Goal: Information Seeking & Learning: Learn about a topic

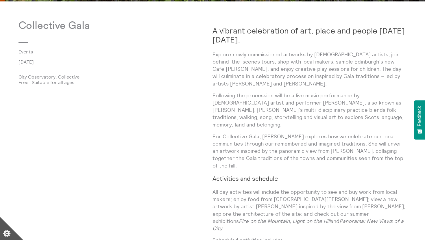
scroll to position [313, 0]
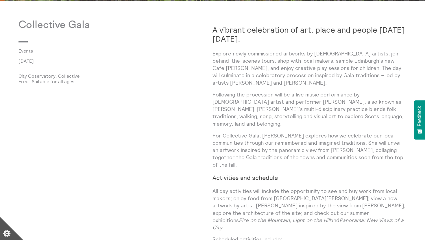
click at [287, 33] on strong "A vibrant celebration of art, place and people [DATE][DATE]." at bounding box center [309, 34] width 192 height 19
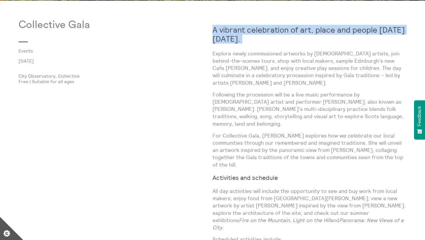
click at [287, 33] on strong "A vibrant celebration of art, place and people [DATE][DATE]." at bounding box center [309, 34] width 192 height 19
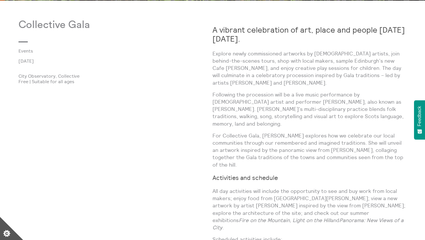
click at [286, 76] on p "Explore newly commissioned artworks by [DEMOGRAPHIC_DATA] artists, join behind-…" at bounding box center [310, 68] width 194 height 36
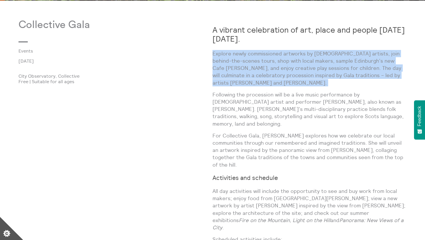
click at [286, 76] on p "Explore newly commissioned artworks by [DEMOGRAPHIC_DATA] artists, join behind-…" at bounding box center [310, 68] width 194 height 36
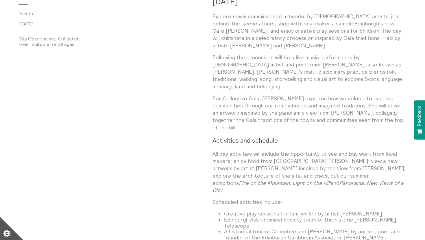
scroll to position [351, 0]
